Goal: Task Accomplishment & Management: Manage account settings

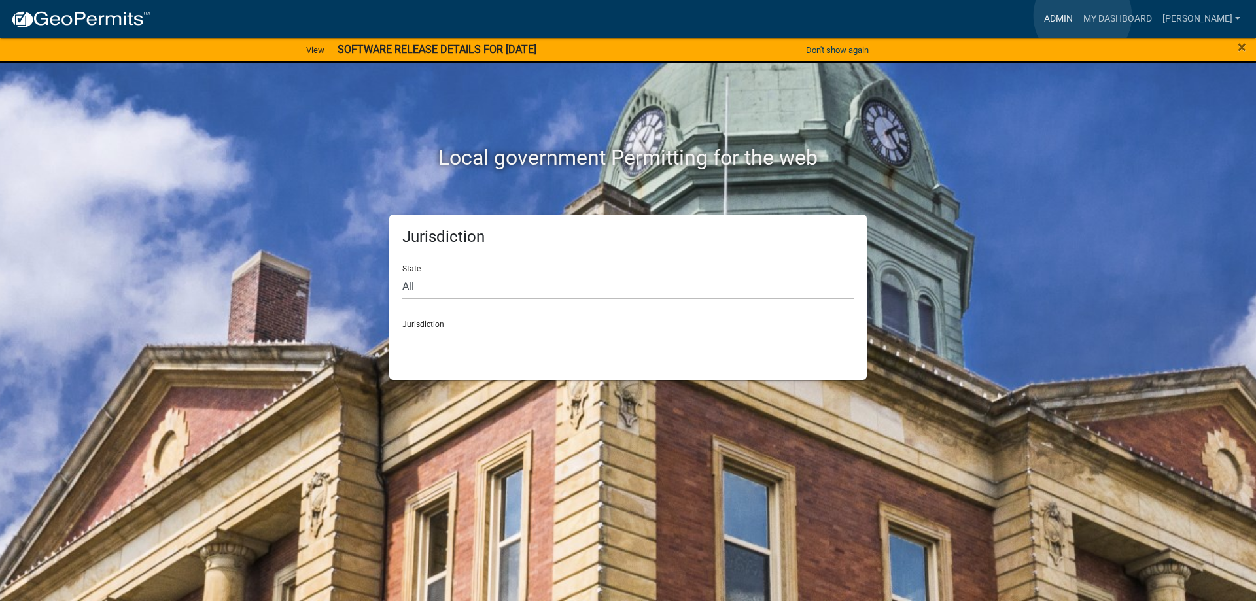
click at [1078, 16] on link "Admin" at bounding box center [1058, 19] width 39 height 25
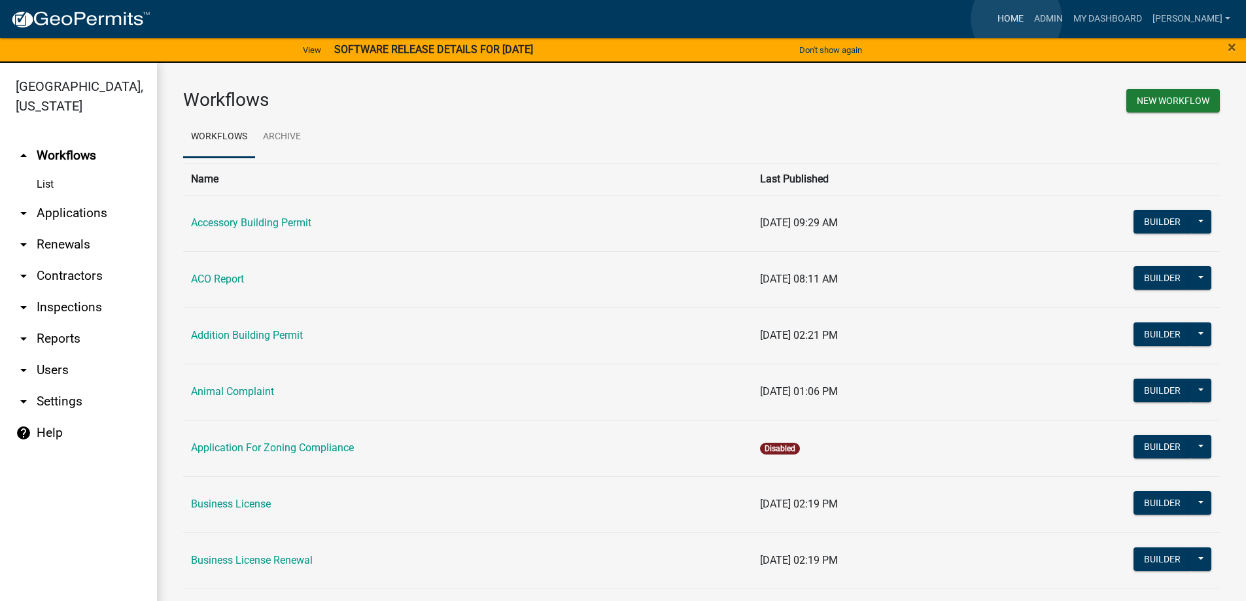
click at [1016, 19] on link "Home" at bounding box center [1010, 19] width 37 height 25
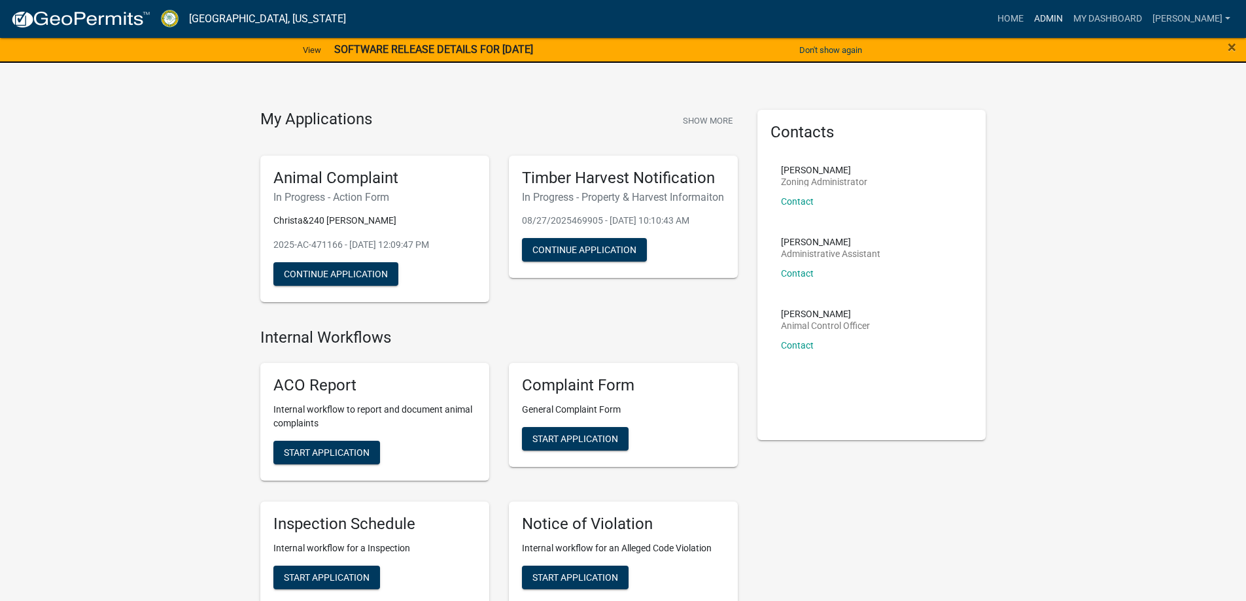
click at [1060, 20] on link "Admin" at bounding box center [1048, 19] width 39 height 25
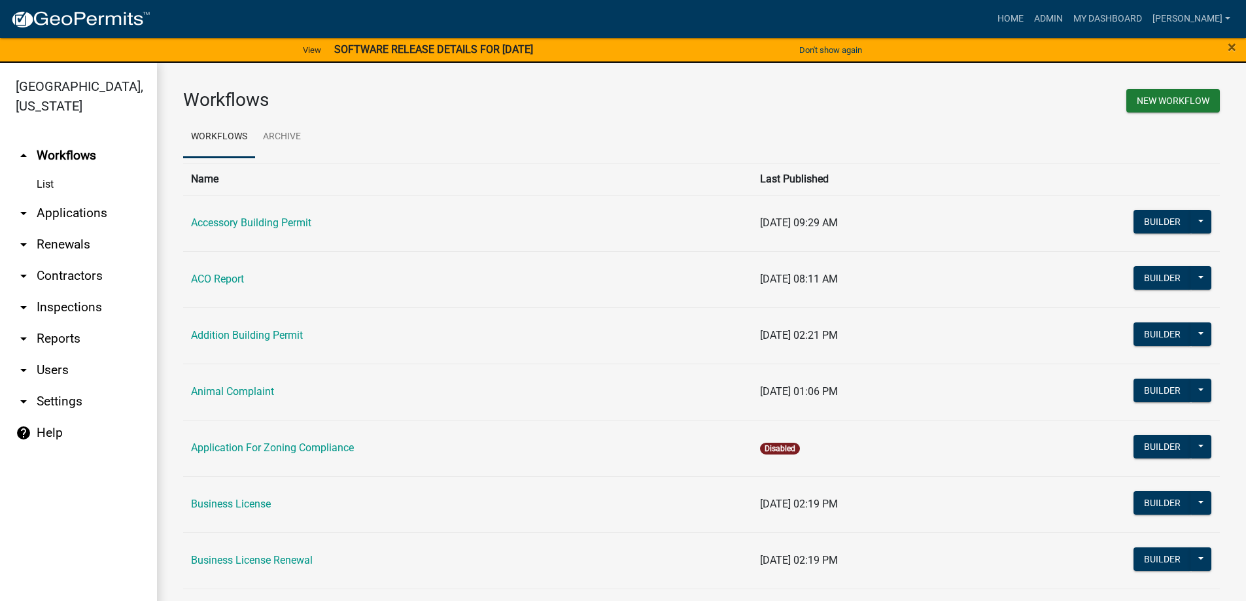
click at [75, 368] on link "arrow_drop_down Users" at bounding box center [78, 369] width 157 height 31
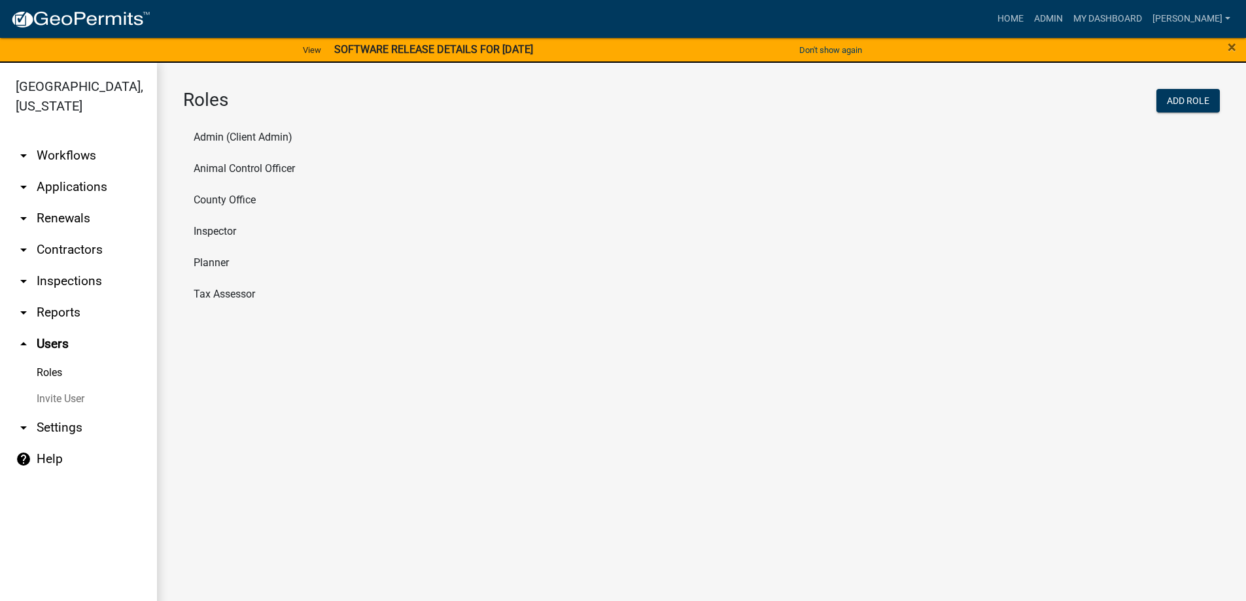
click at [249, 295] on li "Tax Assessor" at bounding box center [701, 294] width 1037 height 31
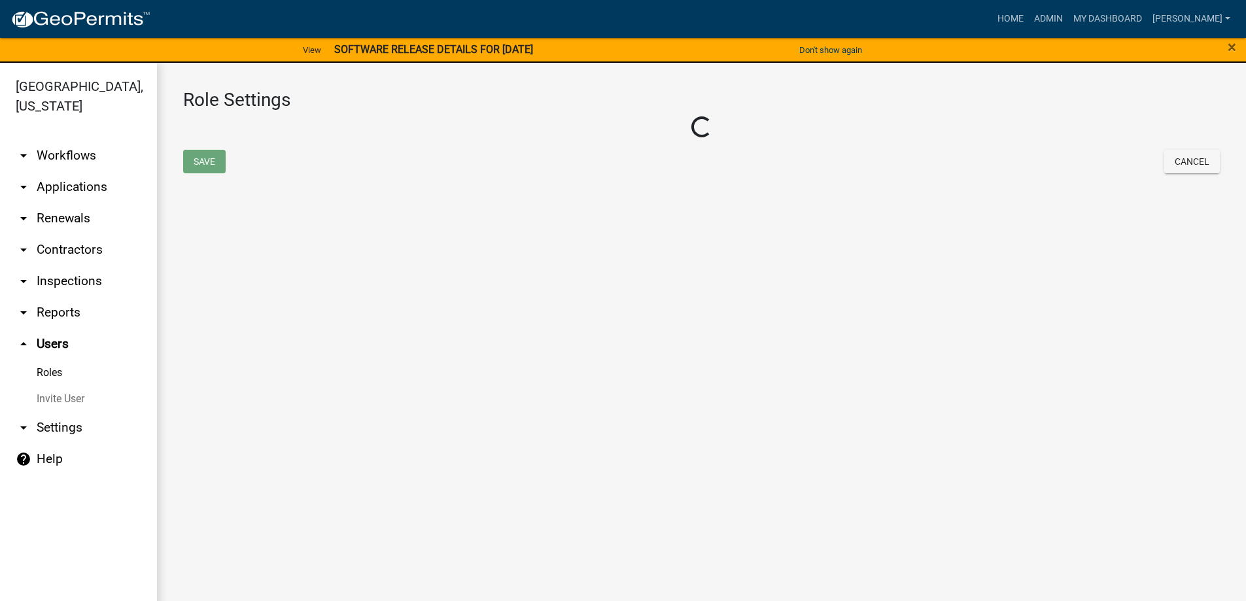
select select "1: green"
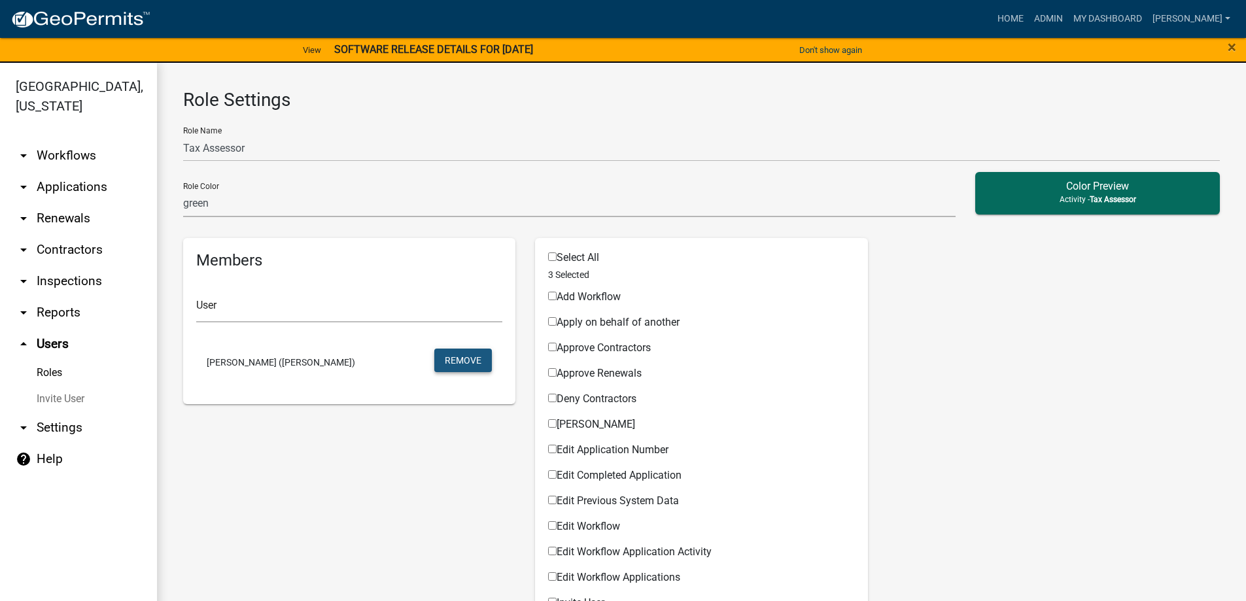
click at [464, 365] on button "Remove" at bounding box center [463, 361] width 58 height 24
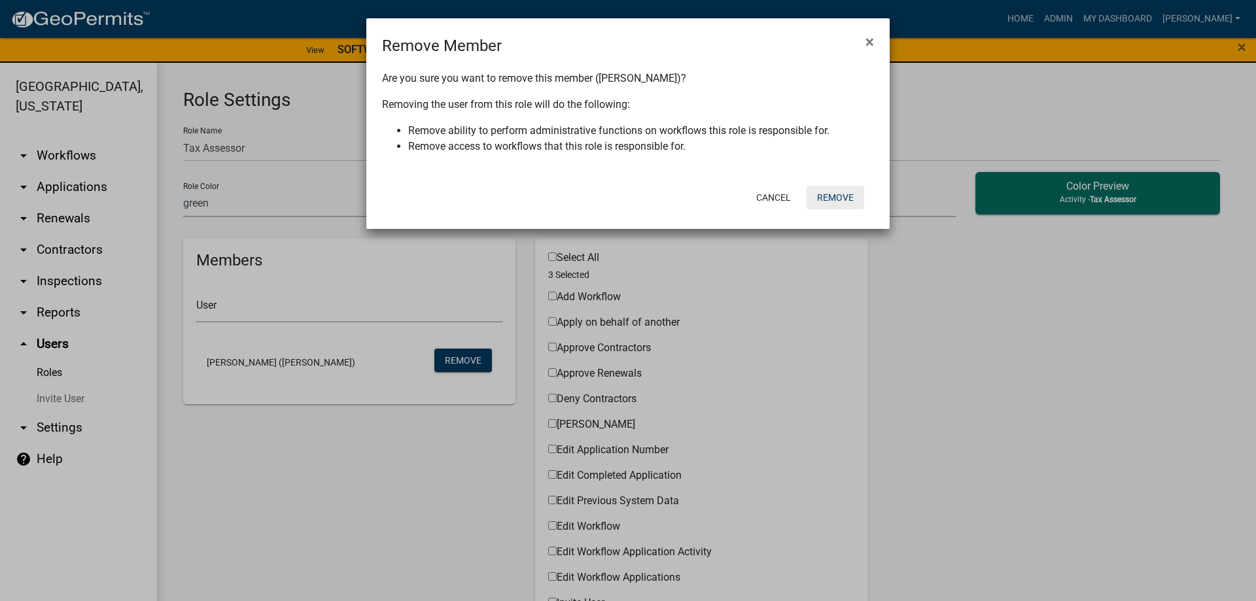
click at [844, 199] on button "Remove" at bounding box center [835, 198] width 58 height 24
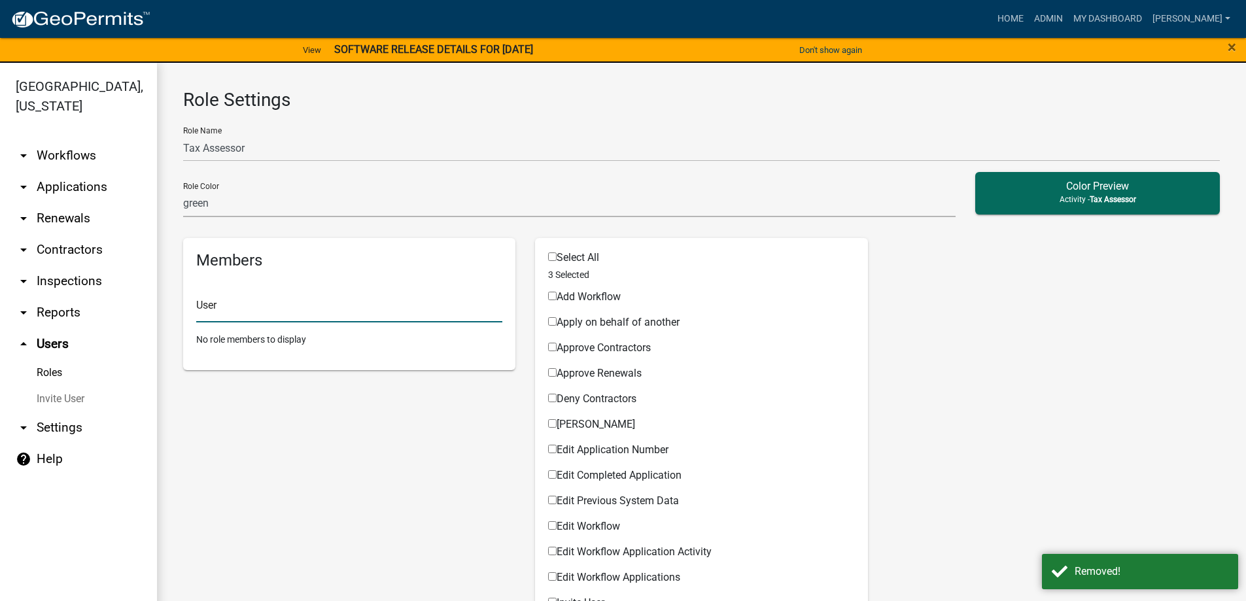
click at [249, 311] on input "text" at bounding box center [349, 309] width 306 height 27
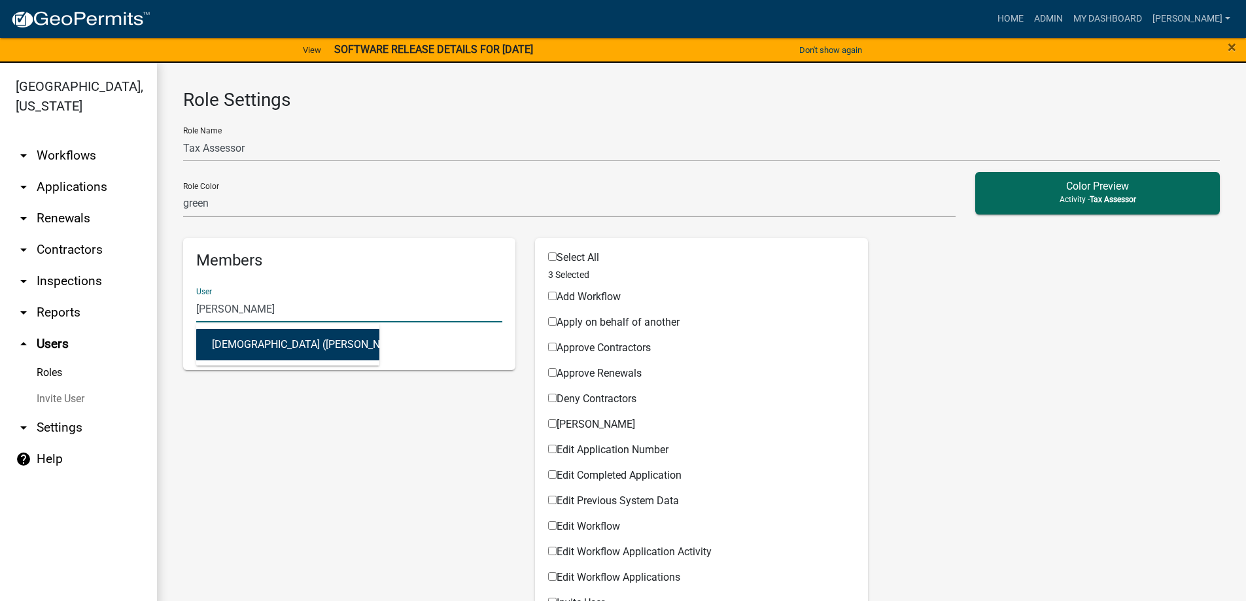
drag, startPoint x: 249, startPoint y: 311, endPoint x: 139, endPoint y: 286, distance: 112.7
click at [145, 302] on div "[GEOGRAPHIC_DATA], [US_STATE] arrow_drop_down Workflows List arrow_drop_down Ap…" at bounding box center [623, 340] width 1246 height 554
type input "[PERSON_NAME]"
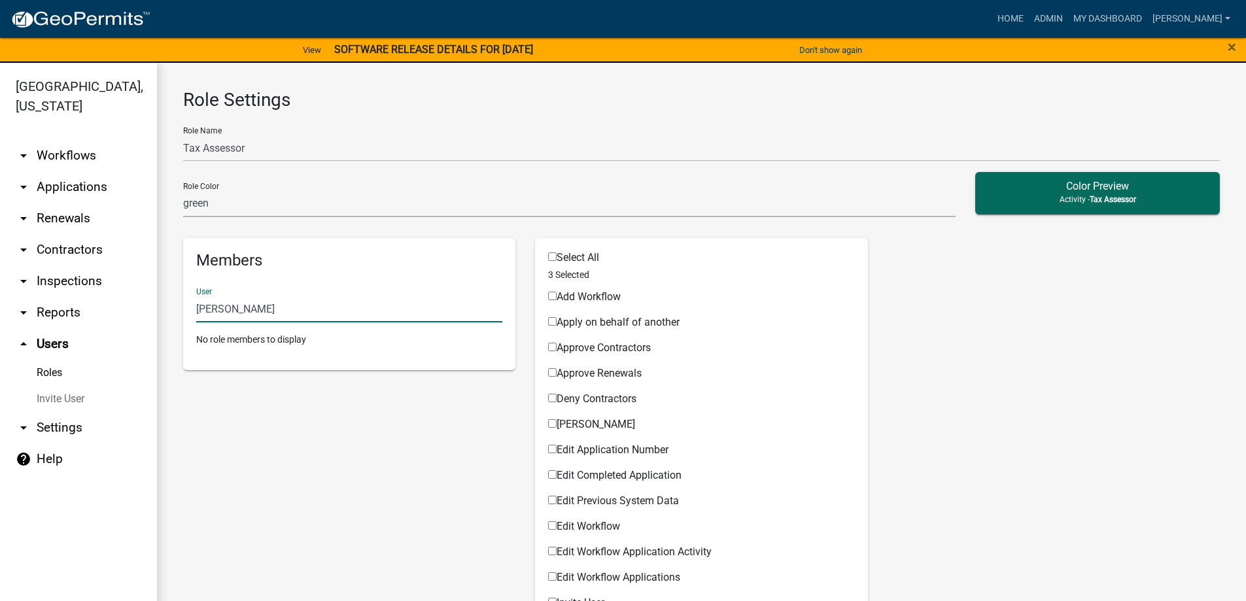
drag, startPoint x: 251, startPoint y: 313, endPoint x: 186, endPoint y: 304, distance: 66.0
click at [186, 304] on div "Members User [PERSON_NAME] No role members to display" at bounding box center [349, 304] width 332 height 133
click at [77, 396] on link "Invite User" at bounding box center [78, 399] width 157 height 26
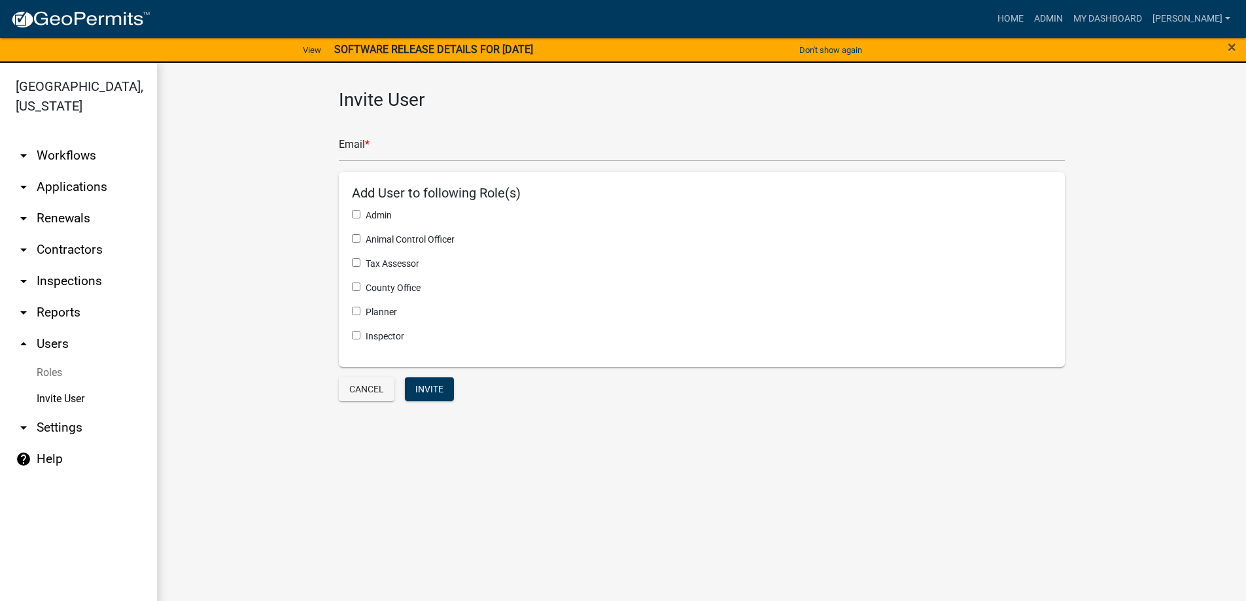
click at [358, 262] on input "checkbox" at bounding box center [356, 262] width 9 height 9
checkbox input "true"
click at [375, 151] on input "text" at bounding box center [702, 148] width 726 height 27
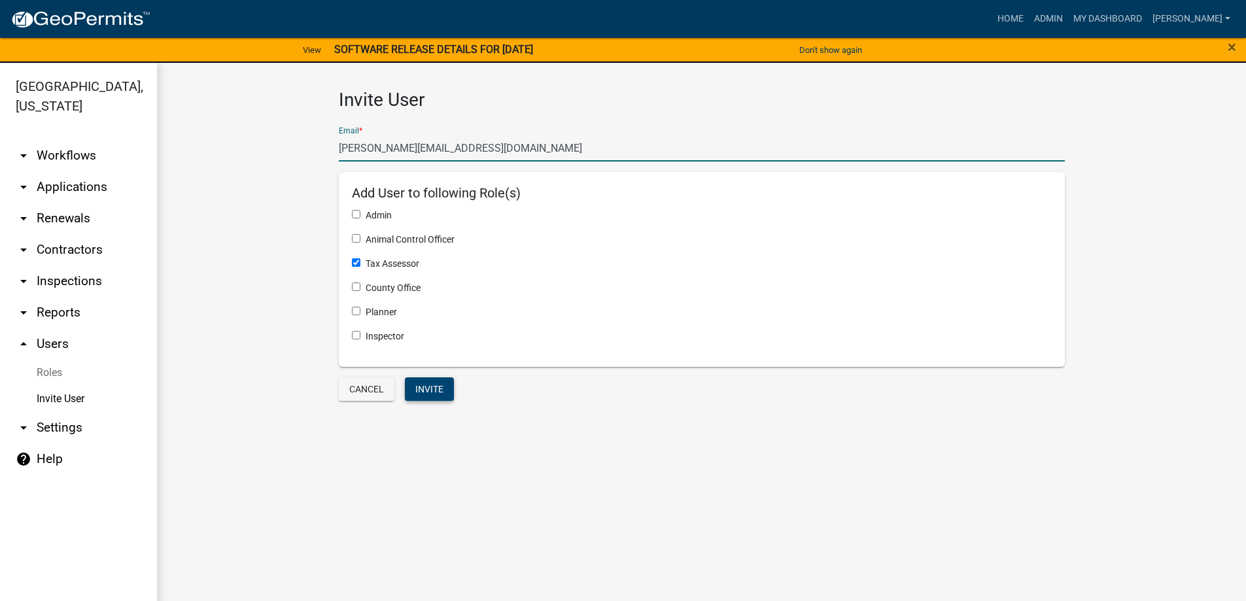
type input "[PERSON_NAME][EMAIL_ADDRESS][DOMAIN_NAME]"
click at [441, 393] on button "Invite" at bounding box center [429, 389] width 49 height 24
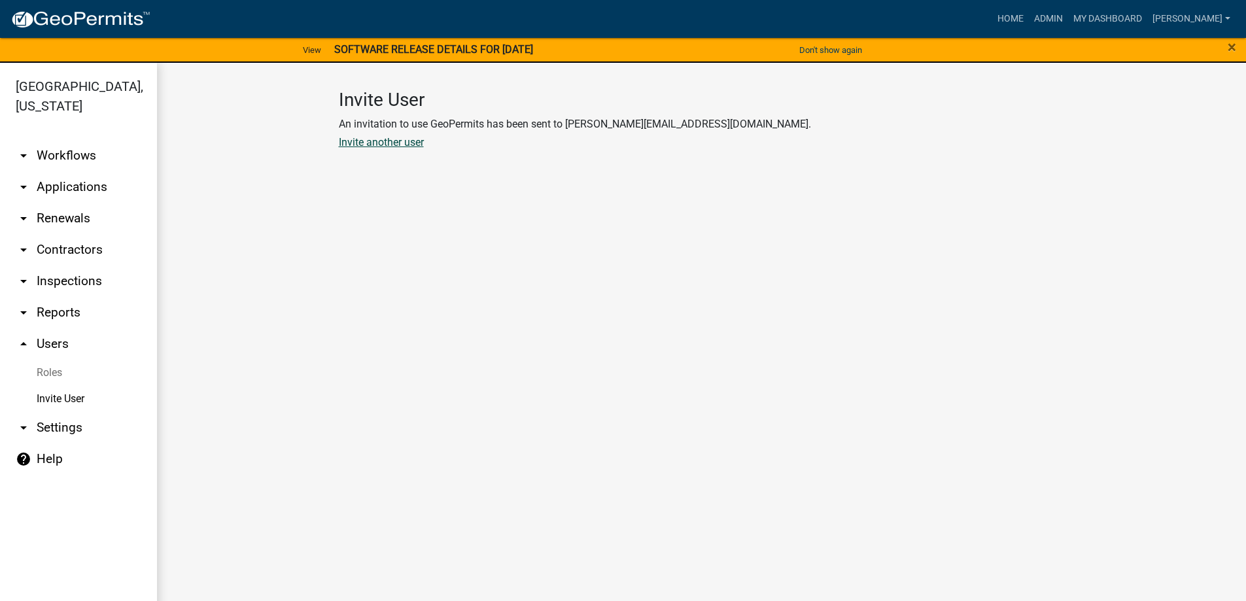
click at [392, 139] on link "Invite another user" at bounding box center [381, 142] width 85 height 12
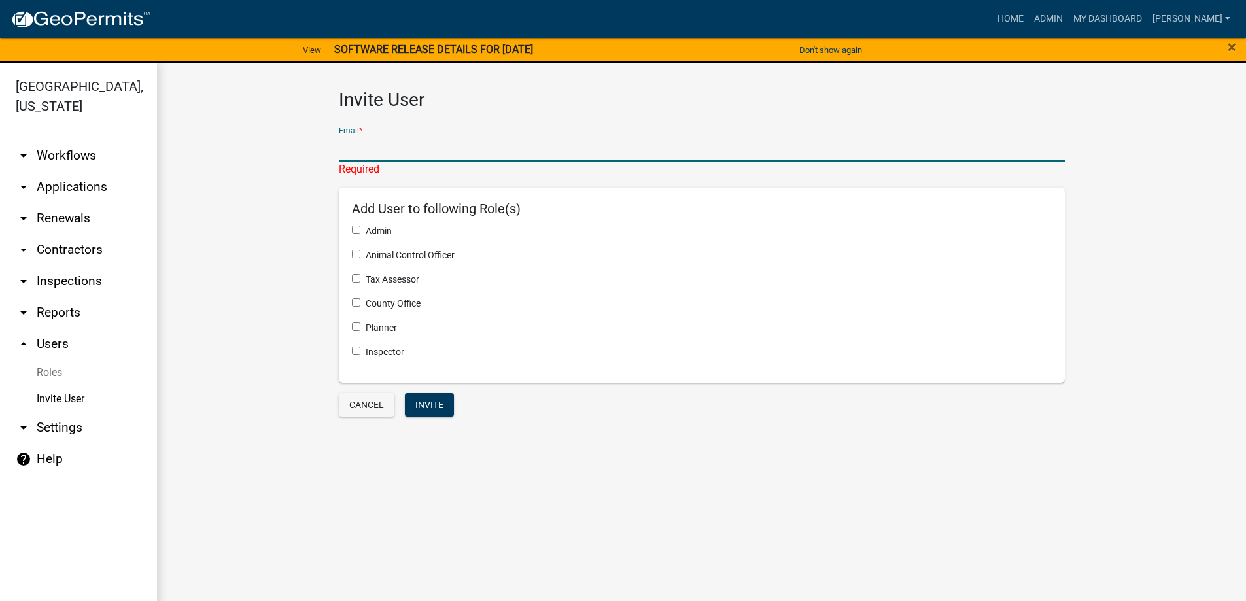
click at [397, 150] on input "text" at bounding box center [702, 148] width 726 height 27
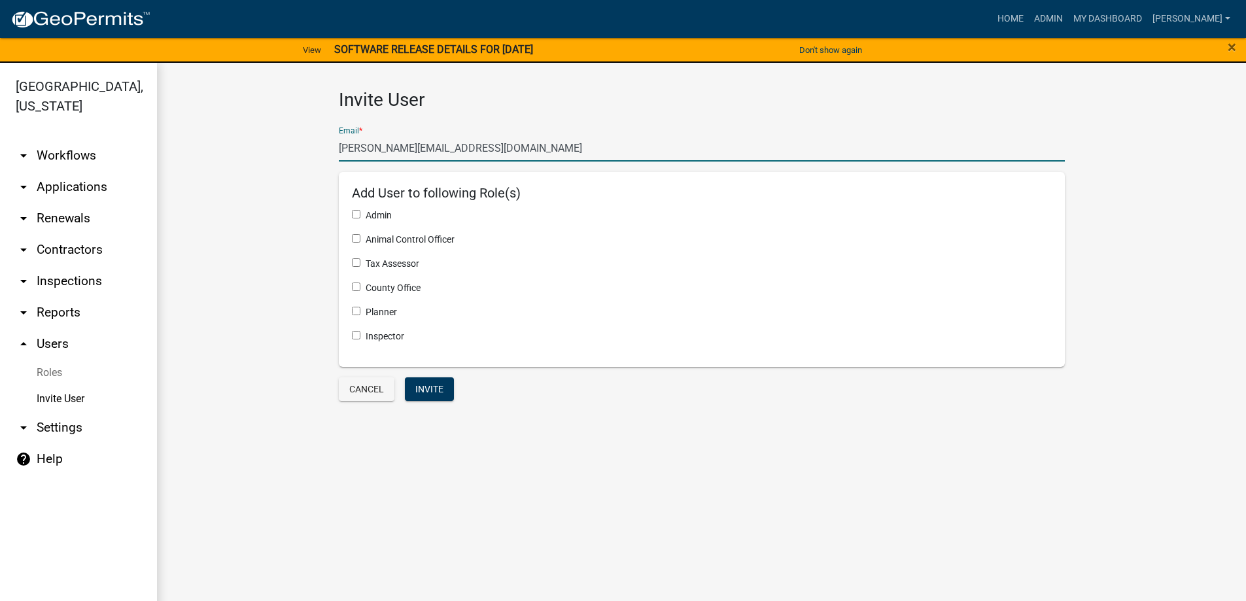
type input "[PERSON_NAME][EMAIL_ADDRESS][DOMAIN_NAME]"
click at [362, 249] on div "Animal Control Officer" at bounding box center [701, 245] width 719 height 24
click at [356, 263] on input "checkbox" at bounding box center [356, 262] width 9 height 9
checkbox input "true"
click at [428, 392] on button "Invite" at bounding box center [429, 389] width 49 height 24
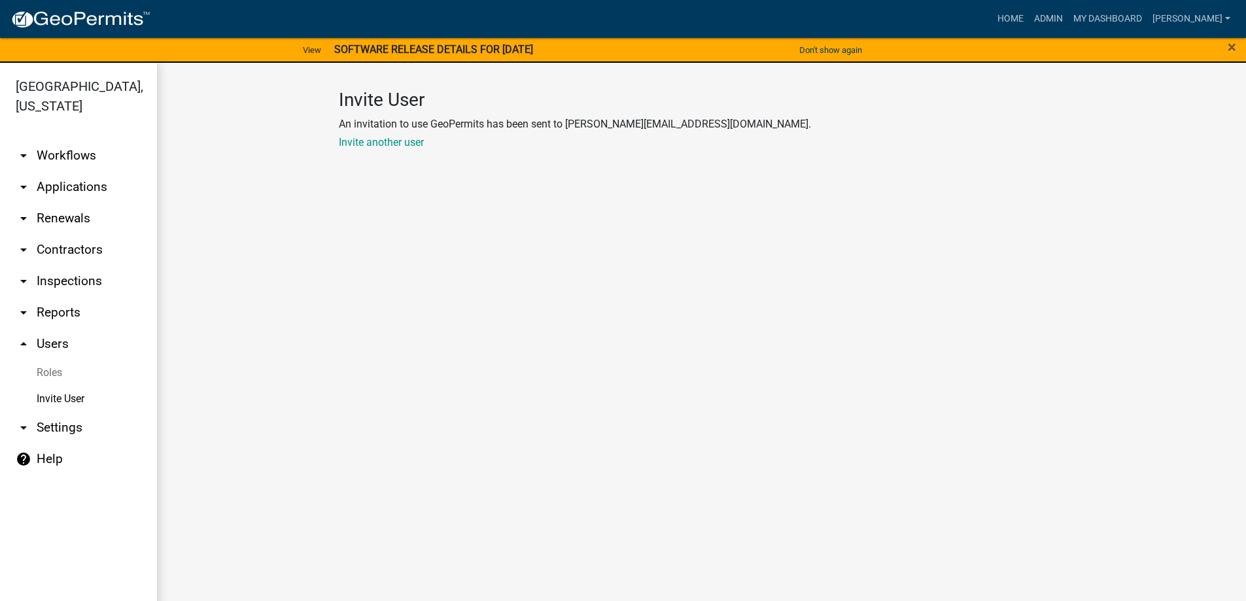
click at [54, 156] on link "arrow_drop_down Workflows" at bounding box center [78, 155] width 157 height 31
